Goal: Task Accomplishment & Management: Complete application form

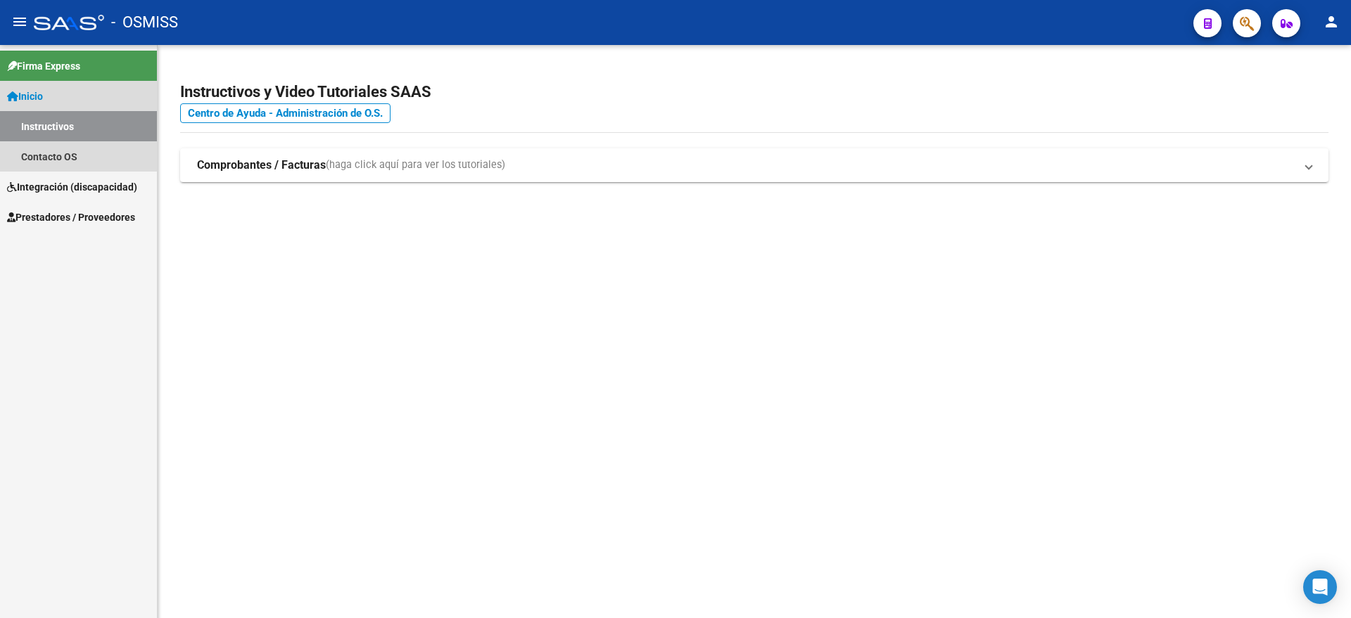
click at [60, 94] on link "Inicio" at bounding box center [78, 96] width 157 height 30
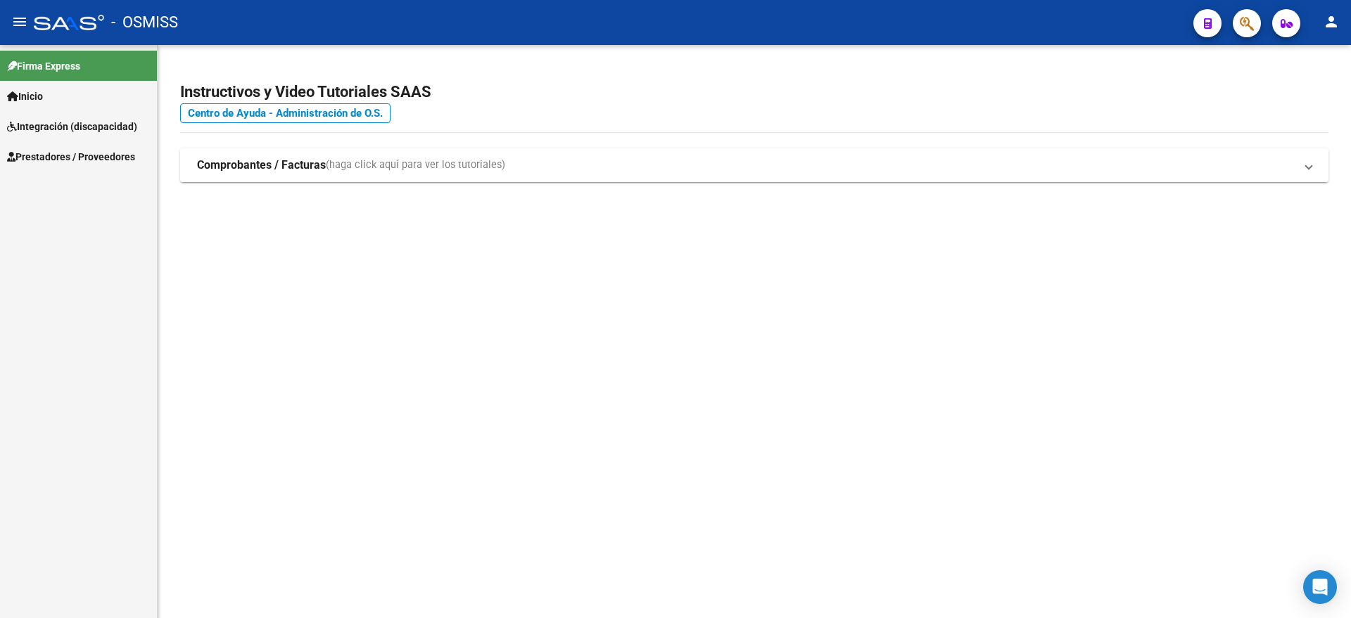
click at [72, 120] on span "Integración (discapacidad)" at bounding box center [72, 126] width 130 height 15
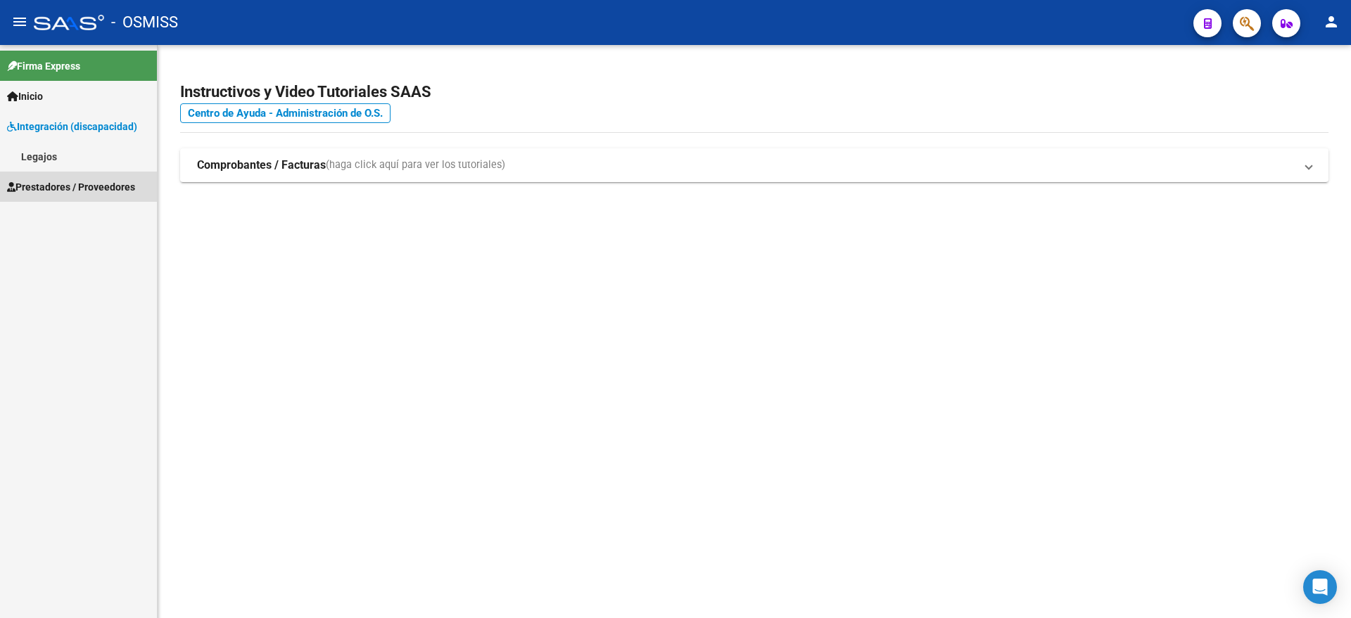
click at [65, 182] on span "Prestadores / Proveedores" at bounding box center [71, 186] width 128 height 15
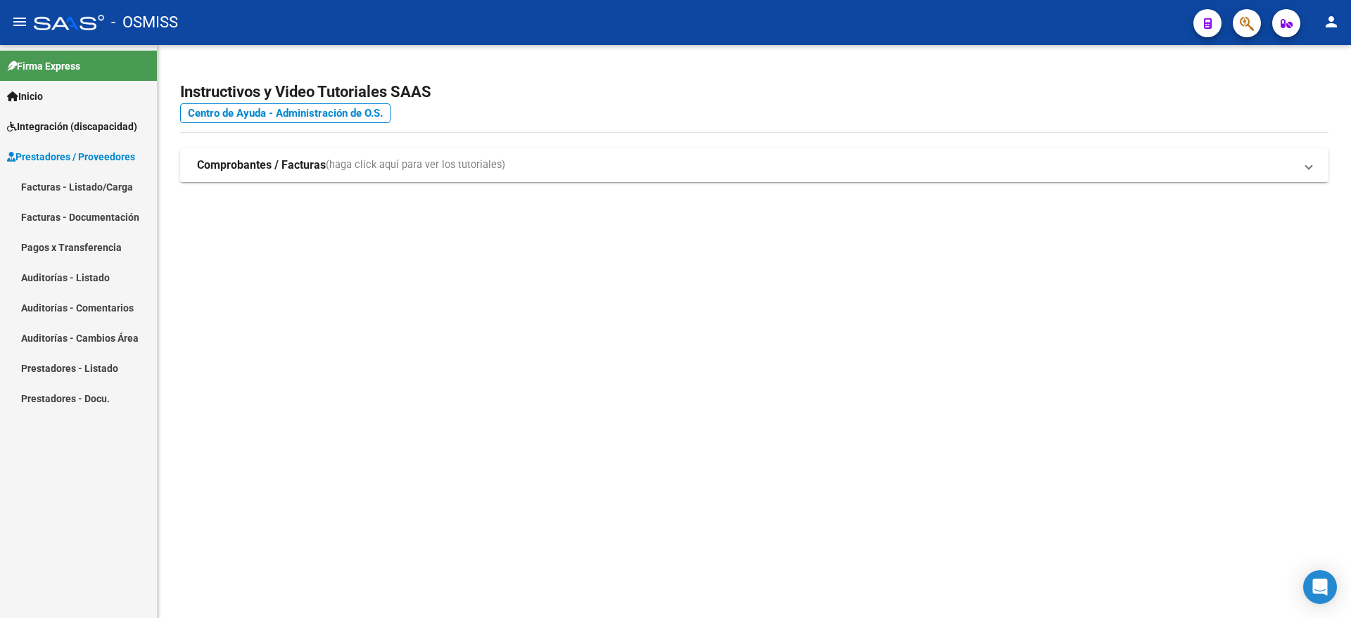
click at [98, 179] on link "Facturas - Listado/Carga" at bounding box center [78, 187] width 157 height 30
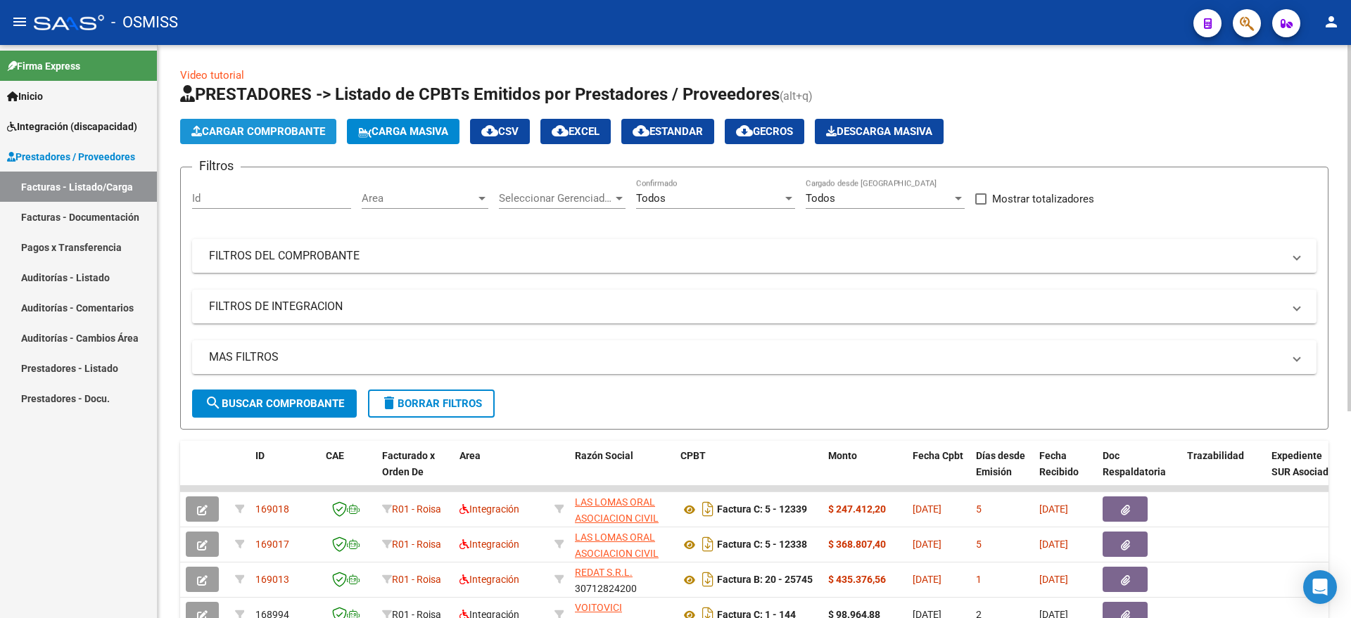
click at [270, 135] on span "Cargar Comprobante" at bounding box center [258, 131] width 134 height 13
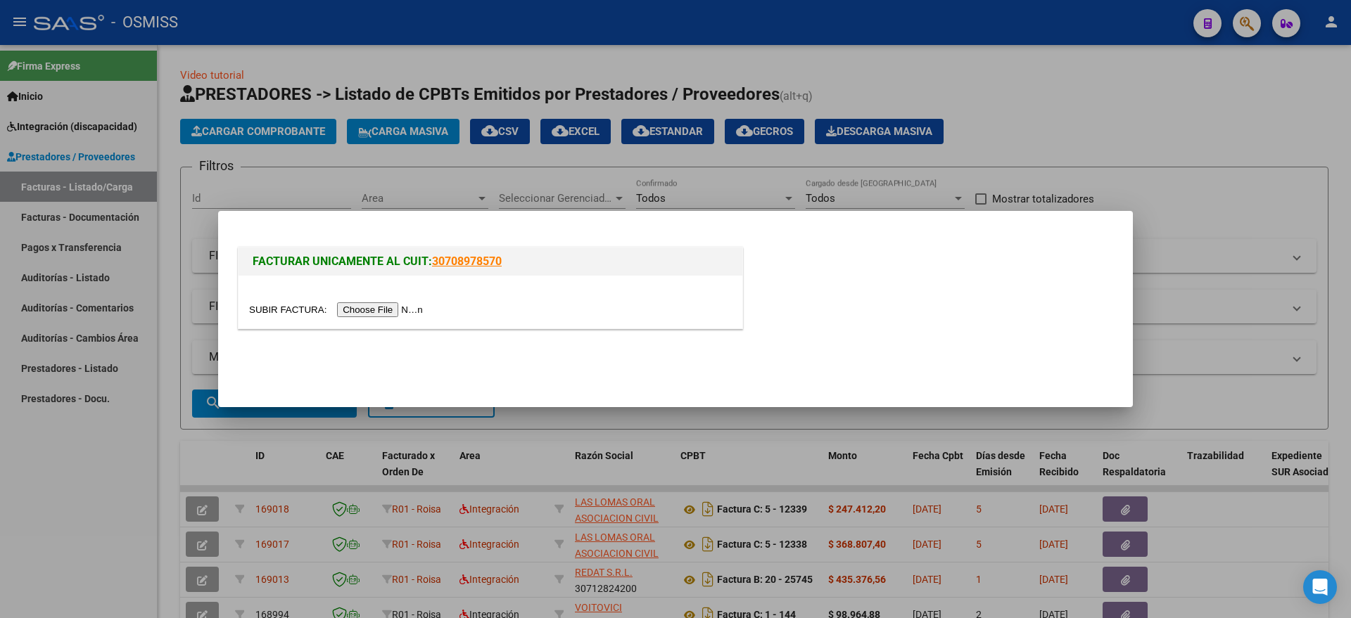
click at [420, 310] on input "file" at bounding box center [338, 309] width 178 height 15
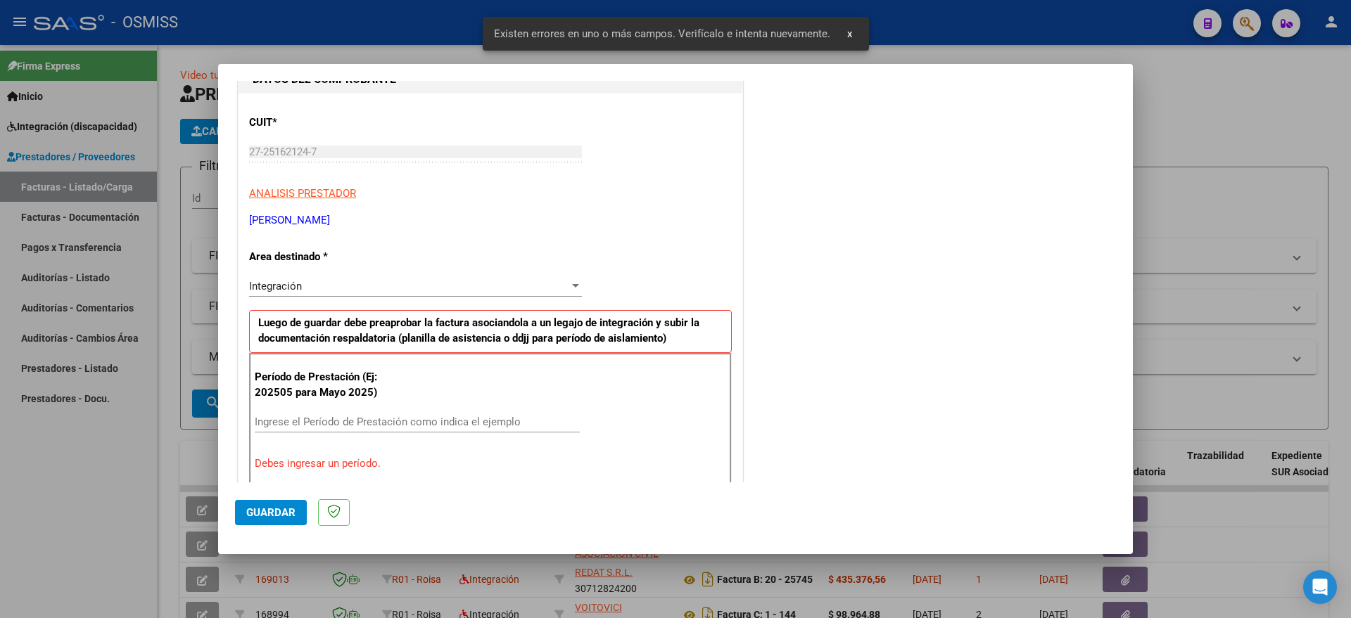
scroll to position [289, 0]
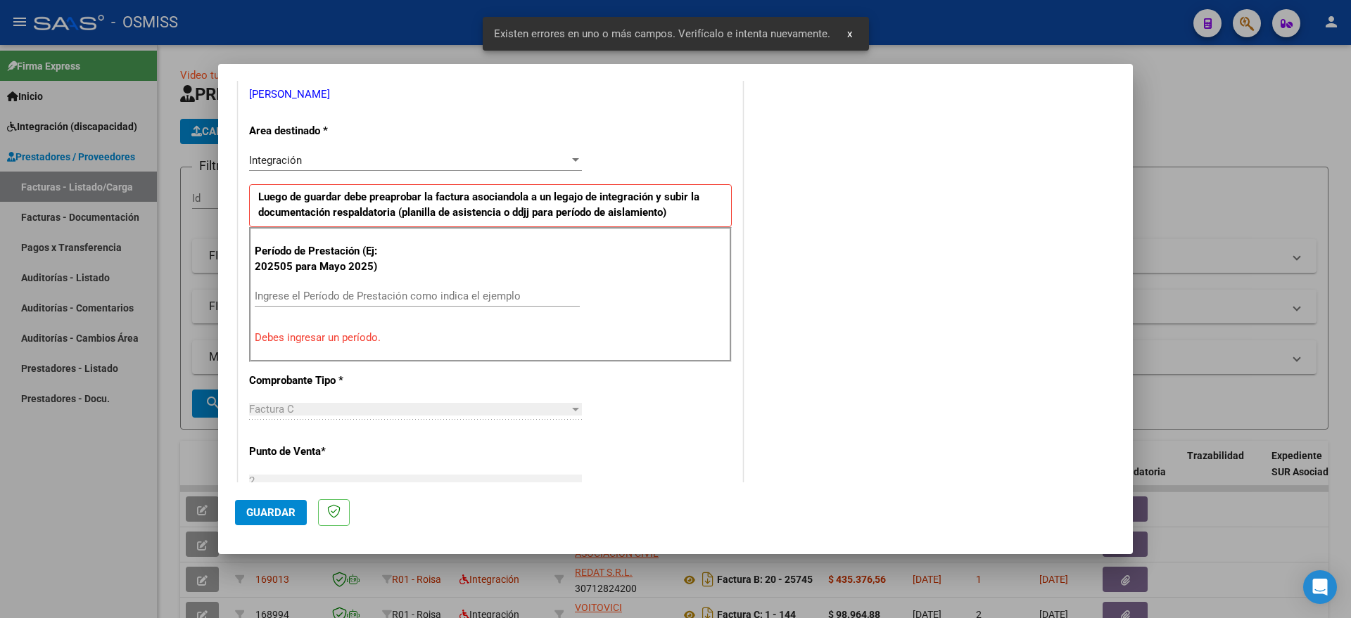
click at [362, 300] on input "Ingrese el Período de Prestación como indica el ejemplo" at bounding box center [417, 296] width 325 height 13
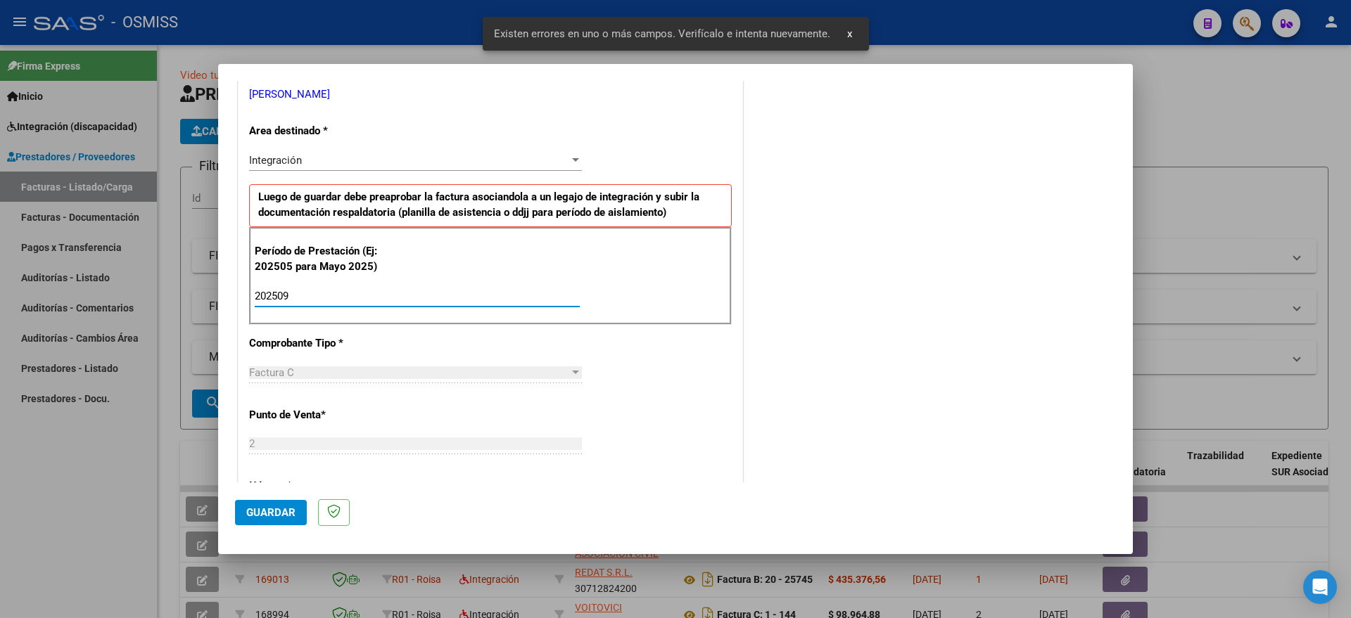
type input "202509"
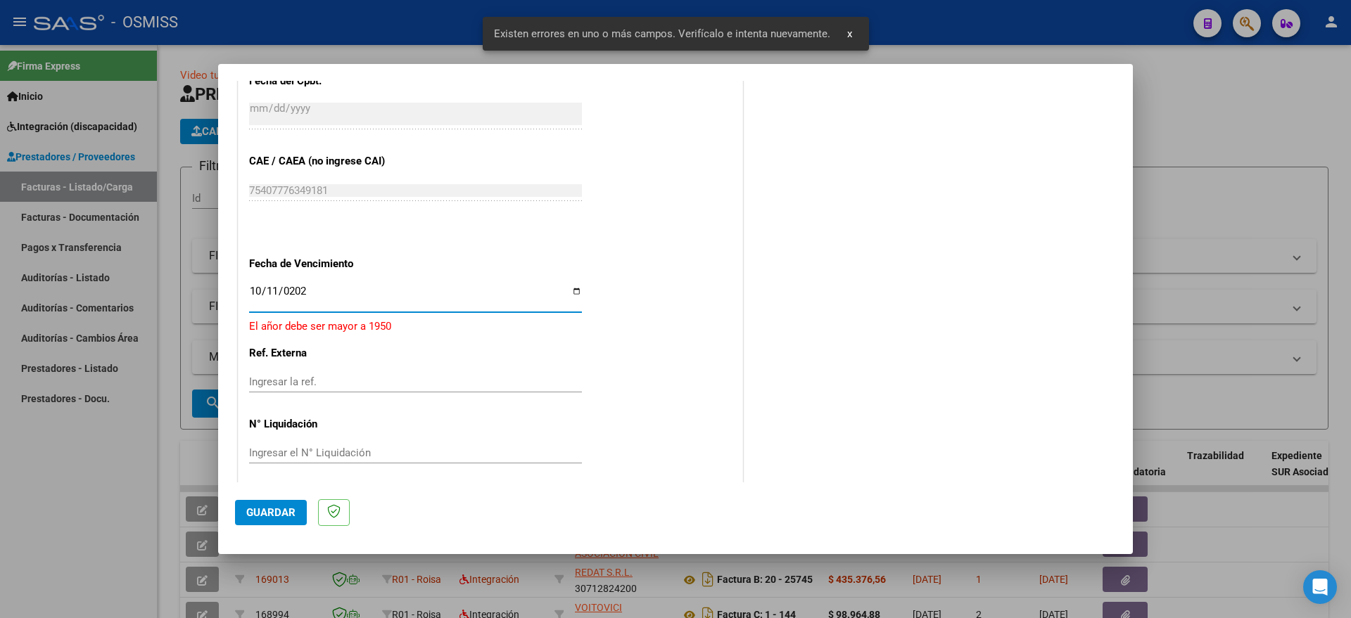
type input "[DATE]"
click at [259, 507] on span "Guardar" at bounding box center [270, 513] width 49 height 13
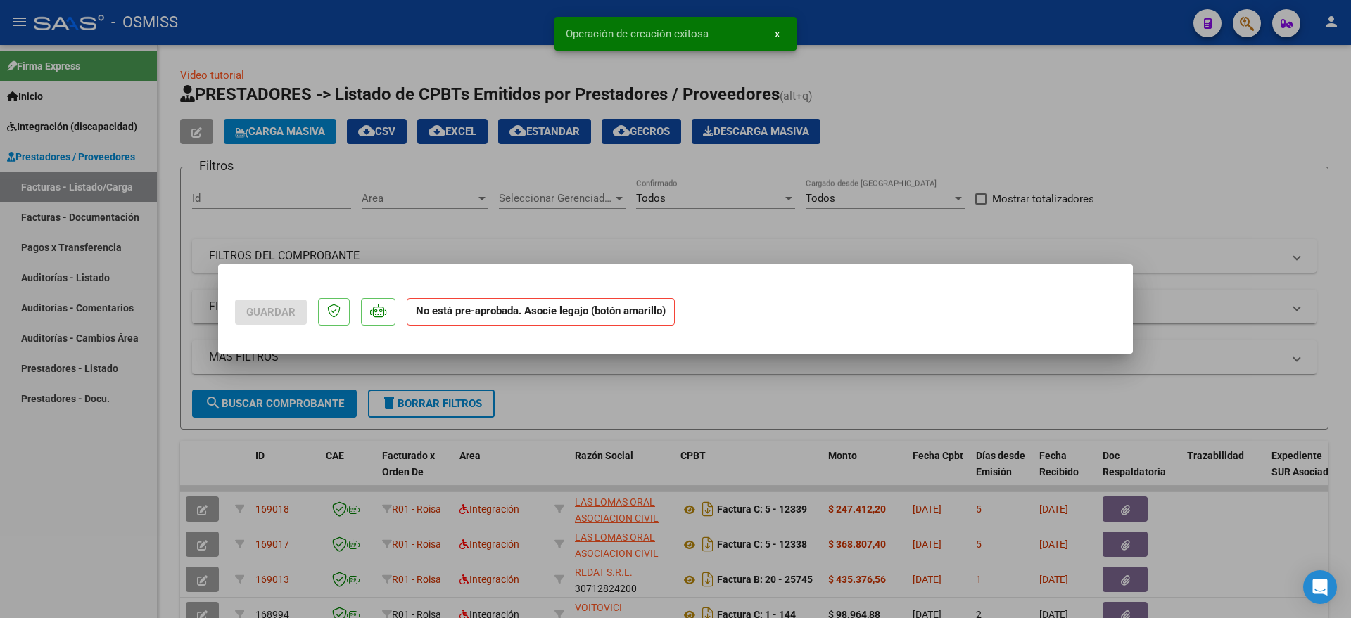
scroll to position [0, 0]
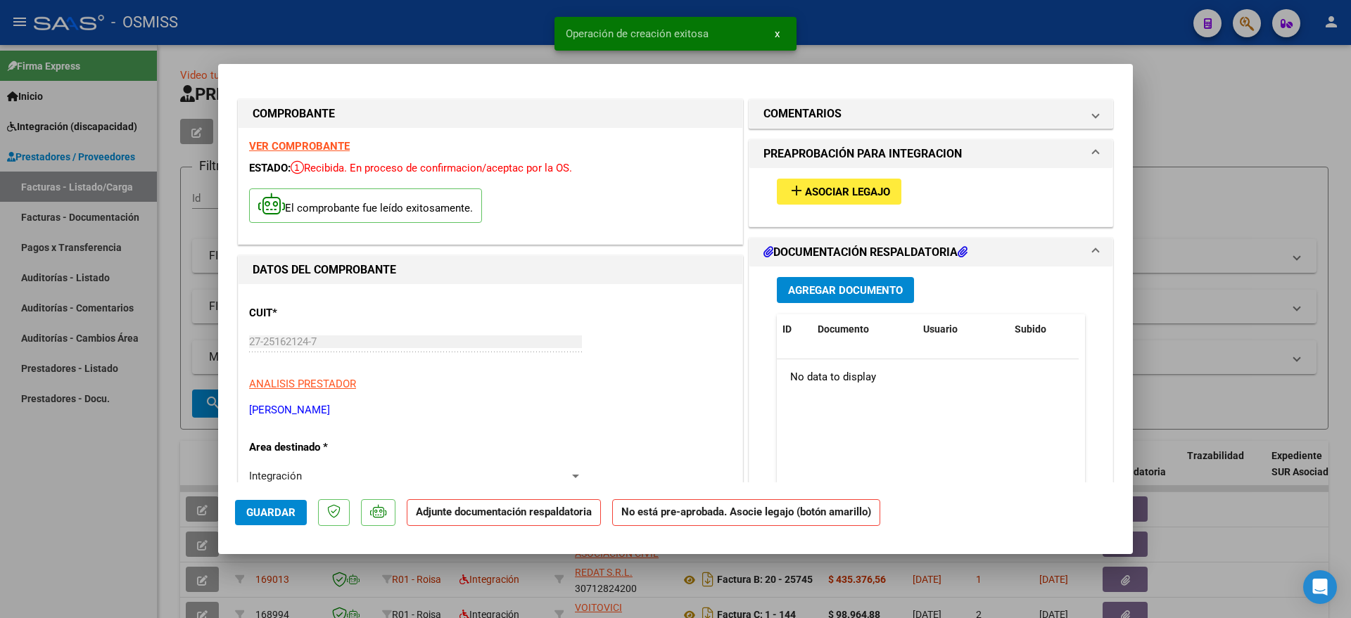
click at [832, 198] on button "add Asociar Legajo" at bounding box center [839, 192] width 125 height 26
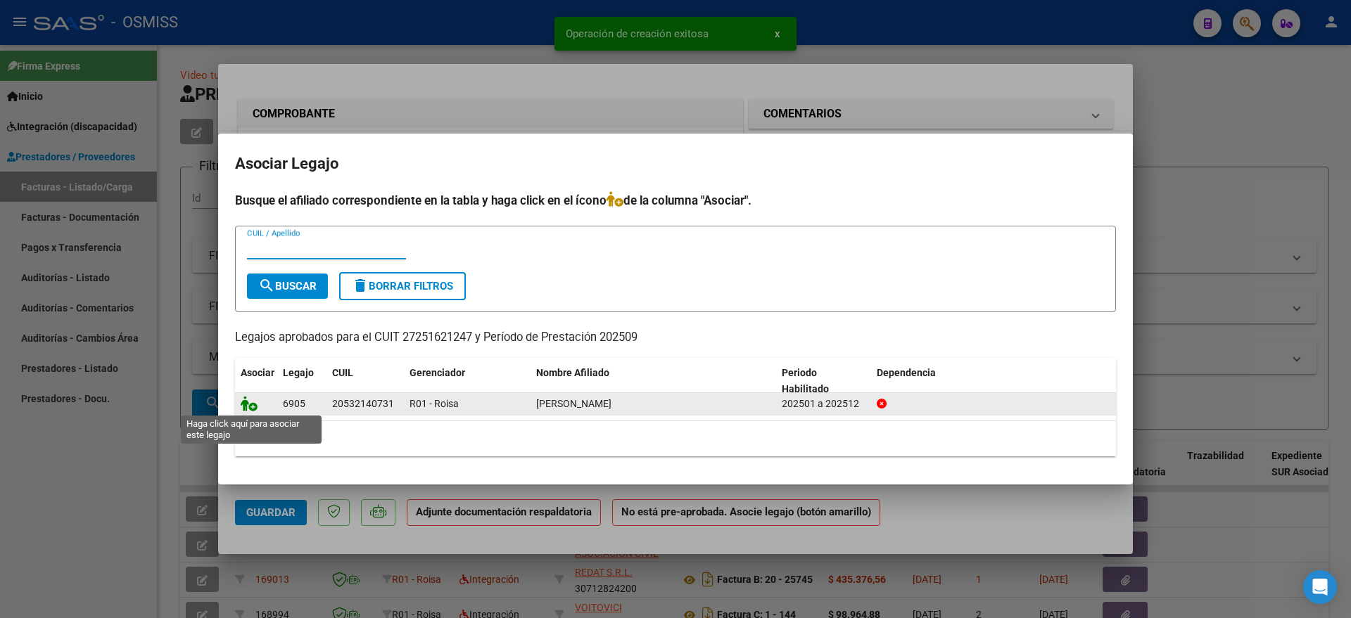
click at [251, 406] on icon at bounding box center [249, 403] width 17 height 15
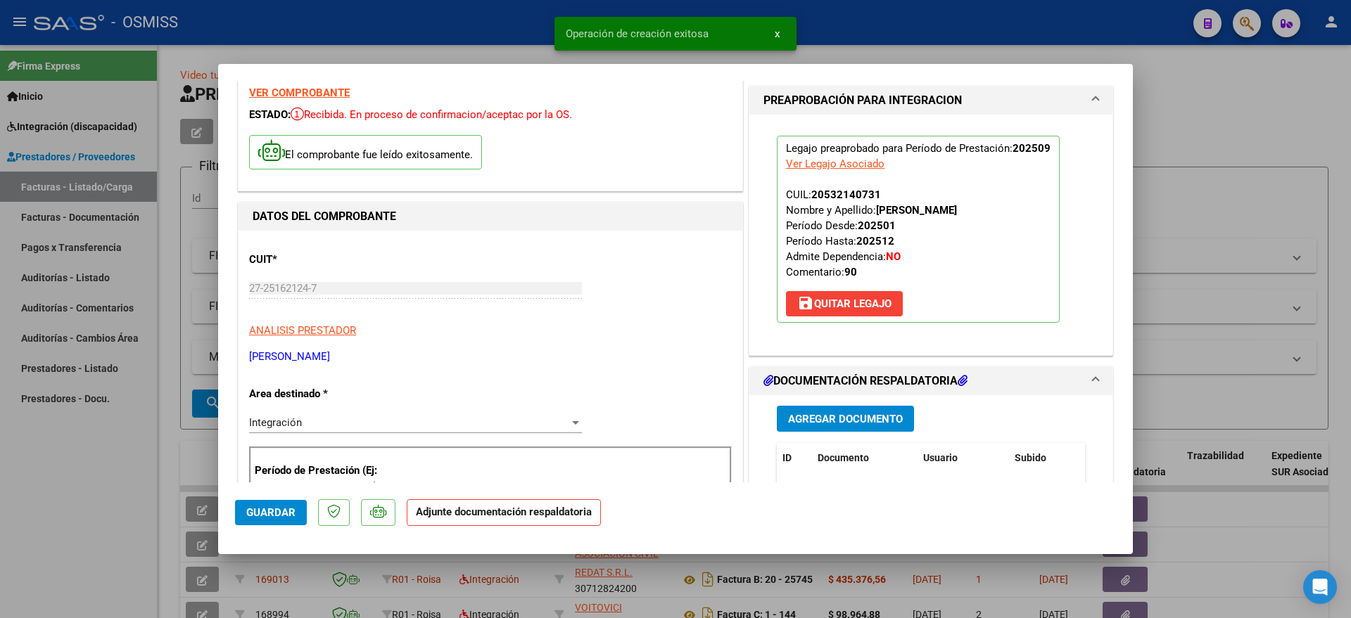
scroll to position [88, 0]
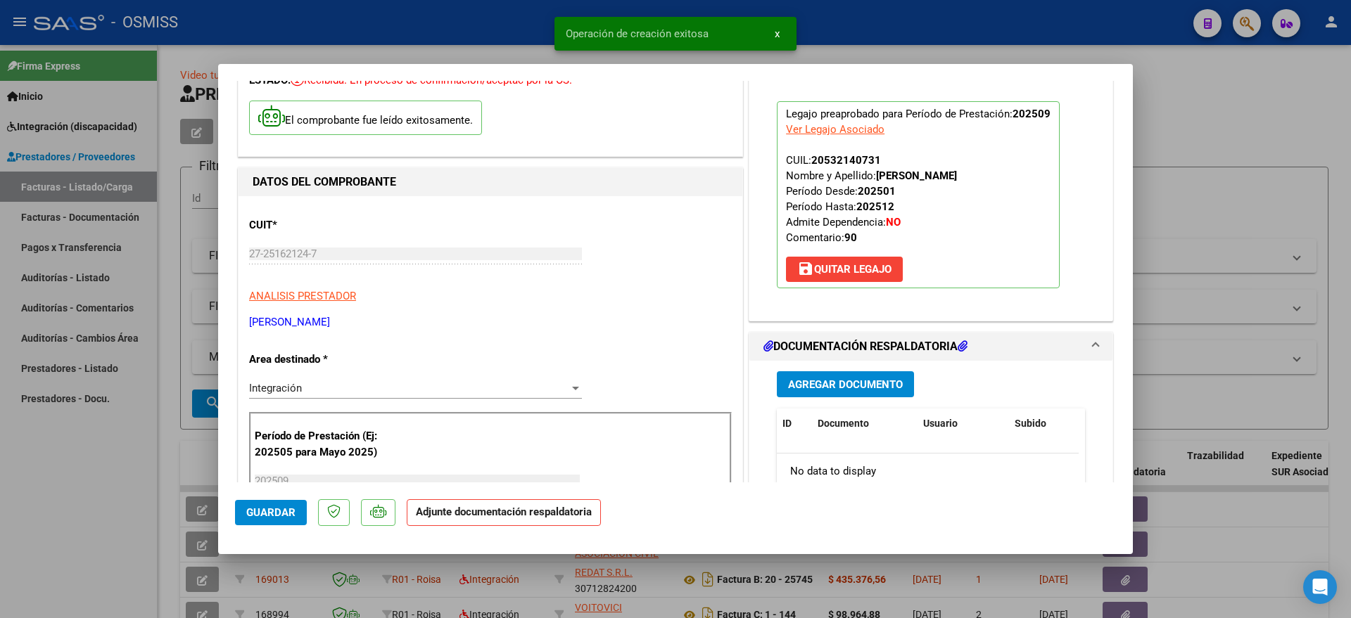
click at [847, 379] on span "Agregar Documento" at bounding box center [845, 384] width 115 height 13
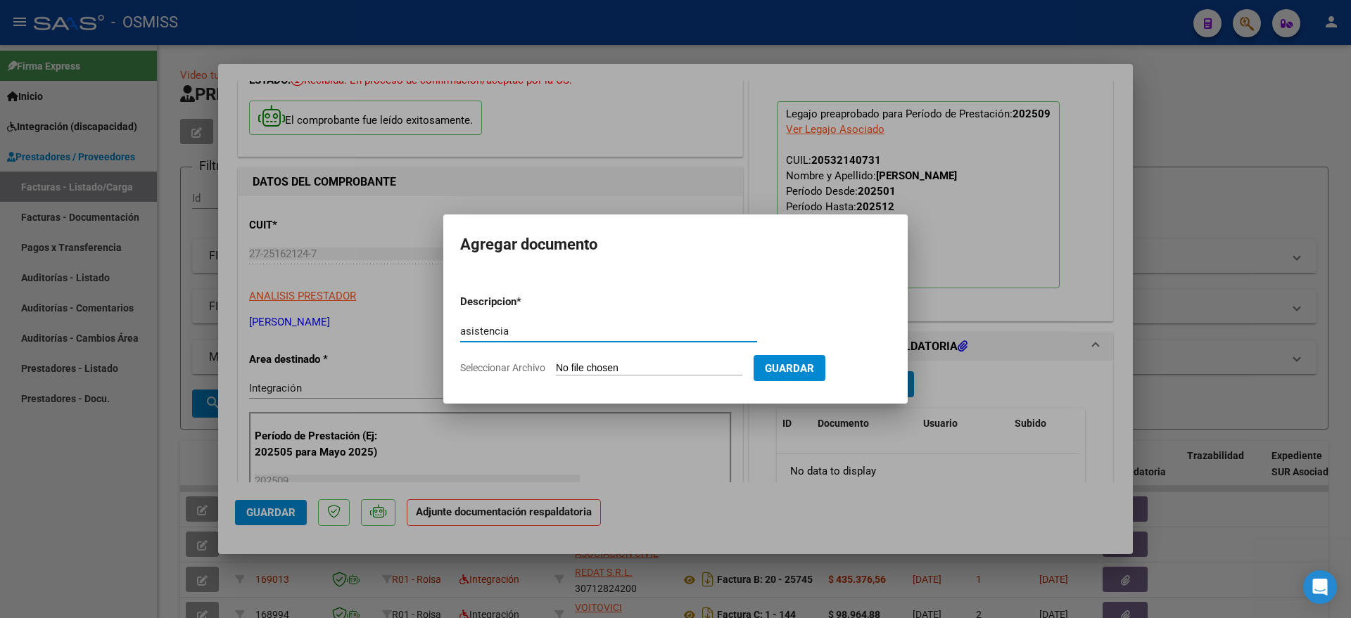
type input "asistencia"
click at [648, 376] on form "Descripcion * asistencia Escriba aquí una descripcion Seleccionar Archivo Guard…" at bounding box center [675, 334] width 431 height 103
click at [645, 370] on input "Seleccionar Archivo" at bounding box center [649, 368] width 186 height 13
type input "C:\fakepath\Asistencia [PERSON_NAME] [DATE] PSP.pdf"
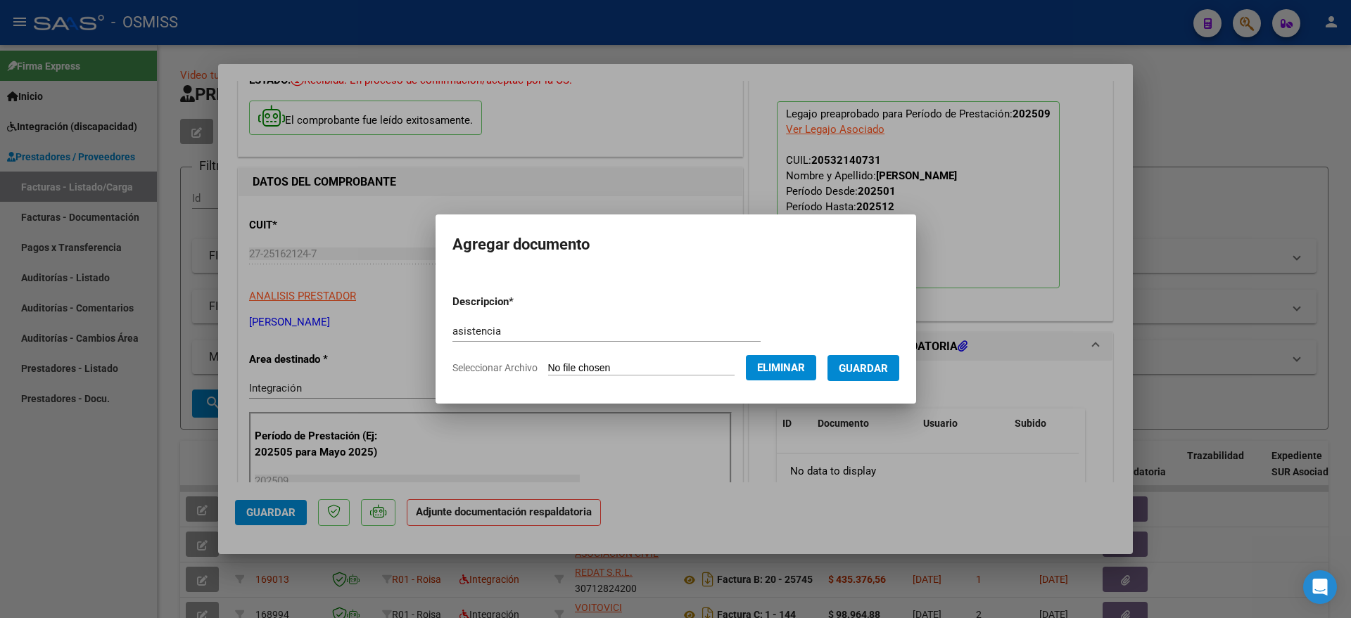
click at [881, 368] on span "Guardar" at bounding box center [863, 368] width 49 height 13
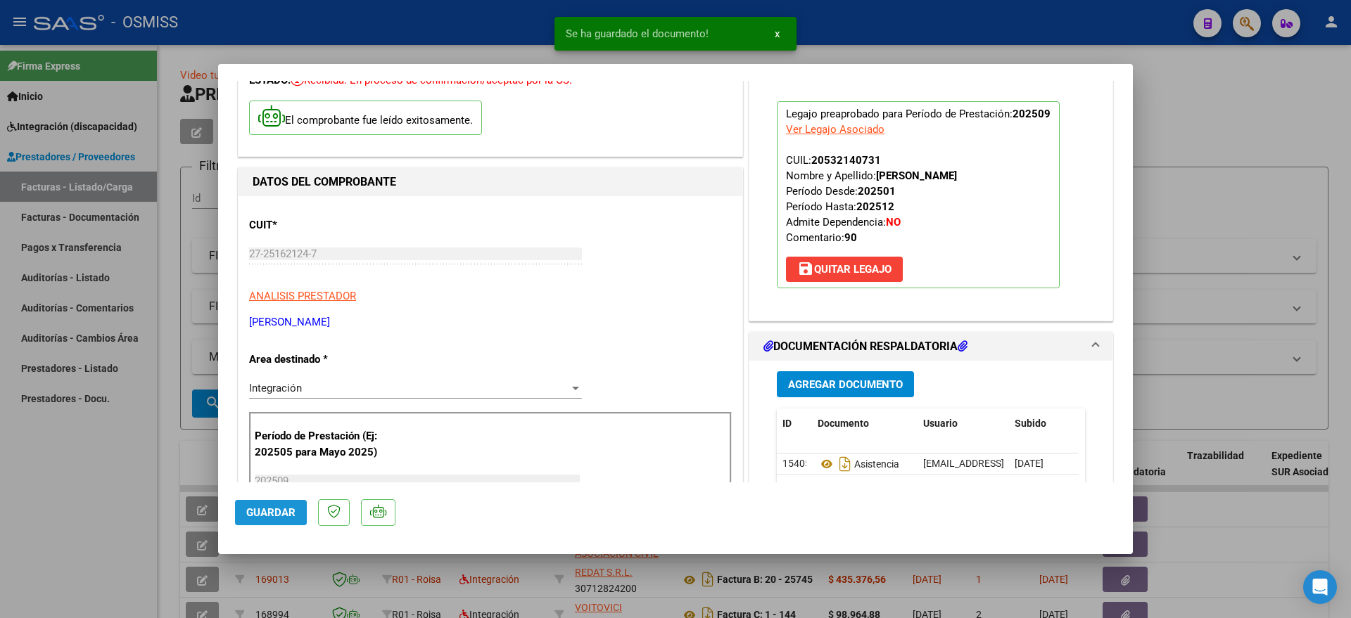
click at [255, 505] on button "Guardar" at bounding box center [271, 512] width 72 height 25
click at [79, 532] on div at bounding box center [675, 309] width 1351 height 618
type input "$ 0,00"
